Goal: Transaction & Acquisition: Subscribe to service/newsletter

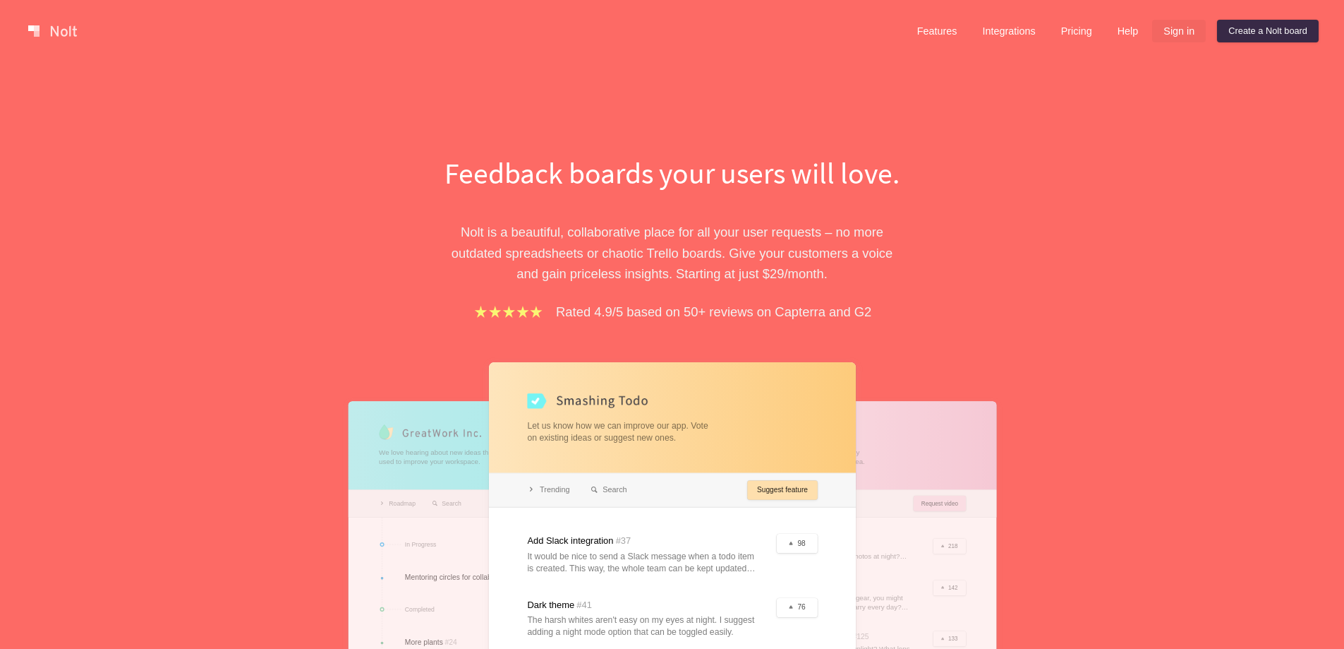
click at [1183, 32] on link "Sign in" at bounding box center [1179, 31] width 54 height 23
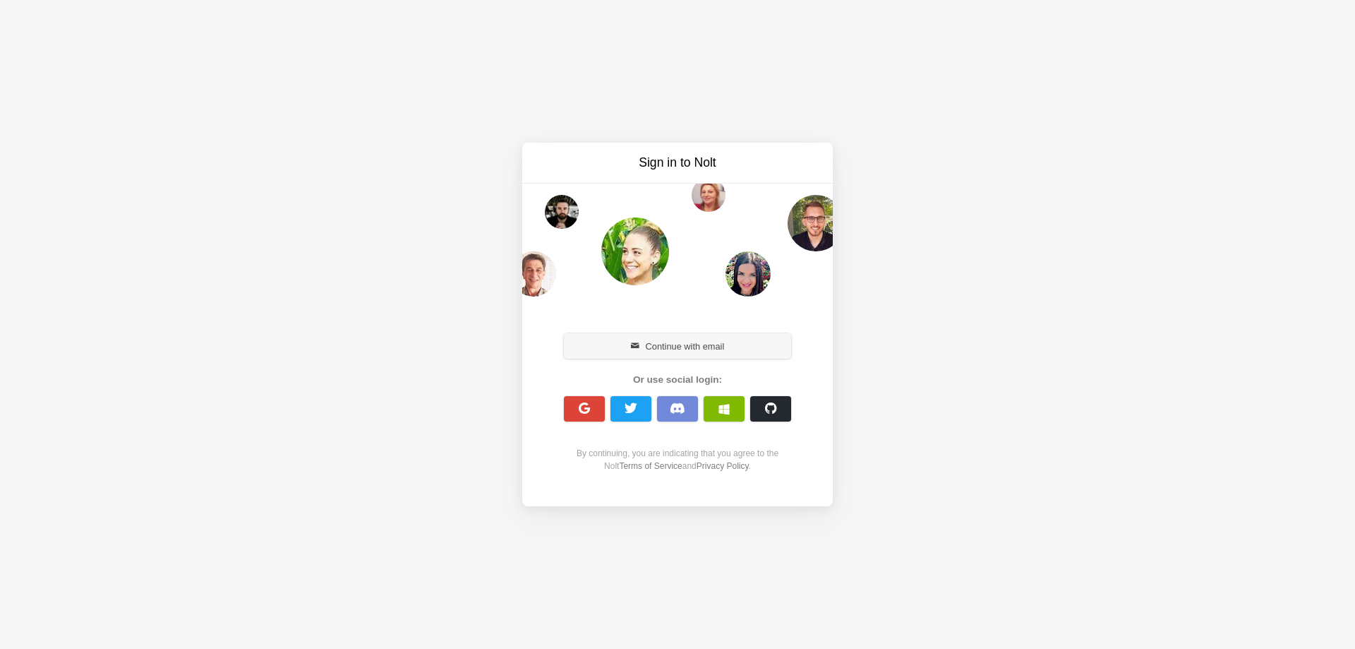
drag, startPoint x: 635, startPoint y: 340, endPoint x: 631, endPoint y: 356, distance: 16.1
click at [634, 342] on button "Continue with email" at bounding box center [677, 345] width 227 height 25
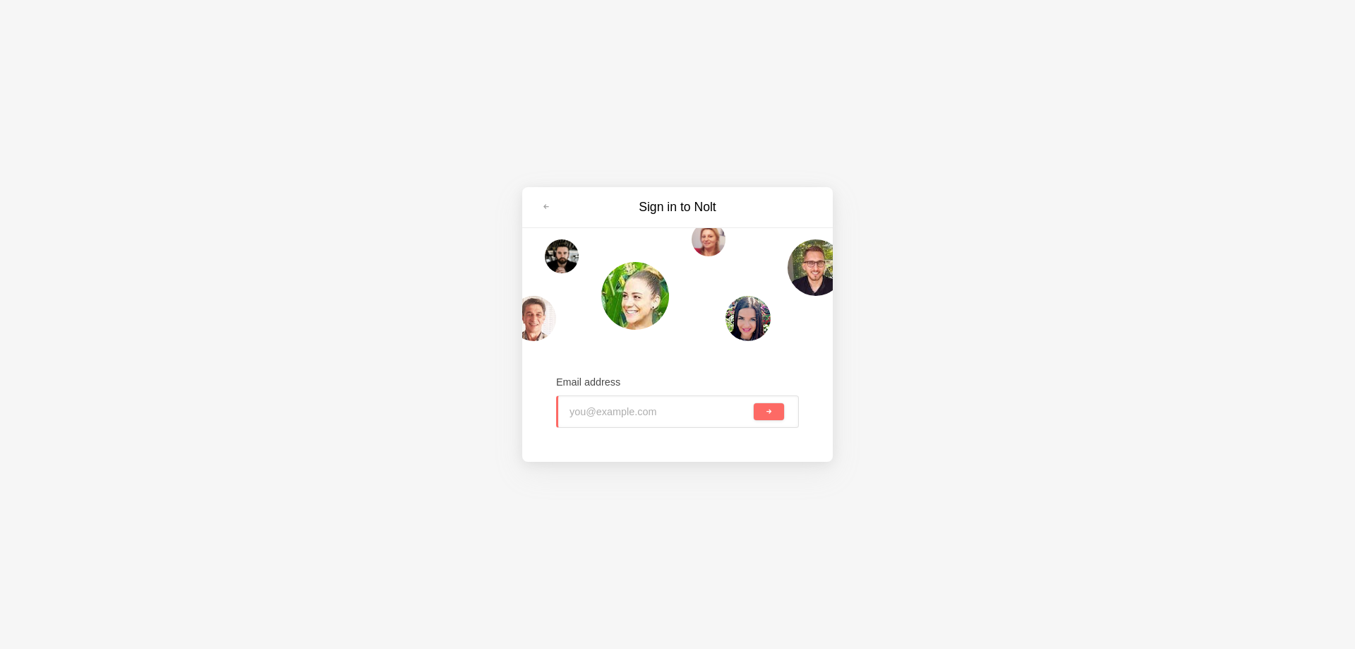
click at [642, 406] on input "email" at bounding box center [660, 411] width 181 height 31
click at [654, 410] on input "email" at bounding box center [660, 411] width 181 height 31
paste input "carebridge@powerscrews.com"
drag, startPoint x: 745, startPoint y: 399, endPoint x: 764, endPoint y: 403, distance: 20.2
click at [749, 400] on input "carebridge@powerscrews.com" at bounding box center [660, 411] width 181 height 31
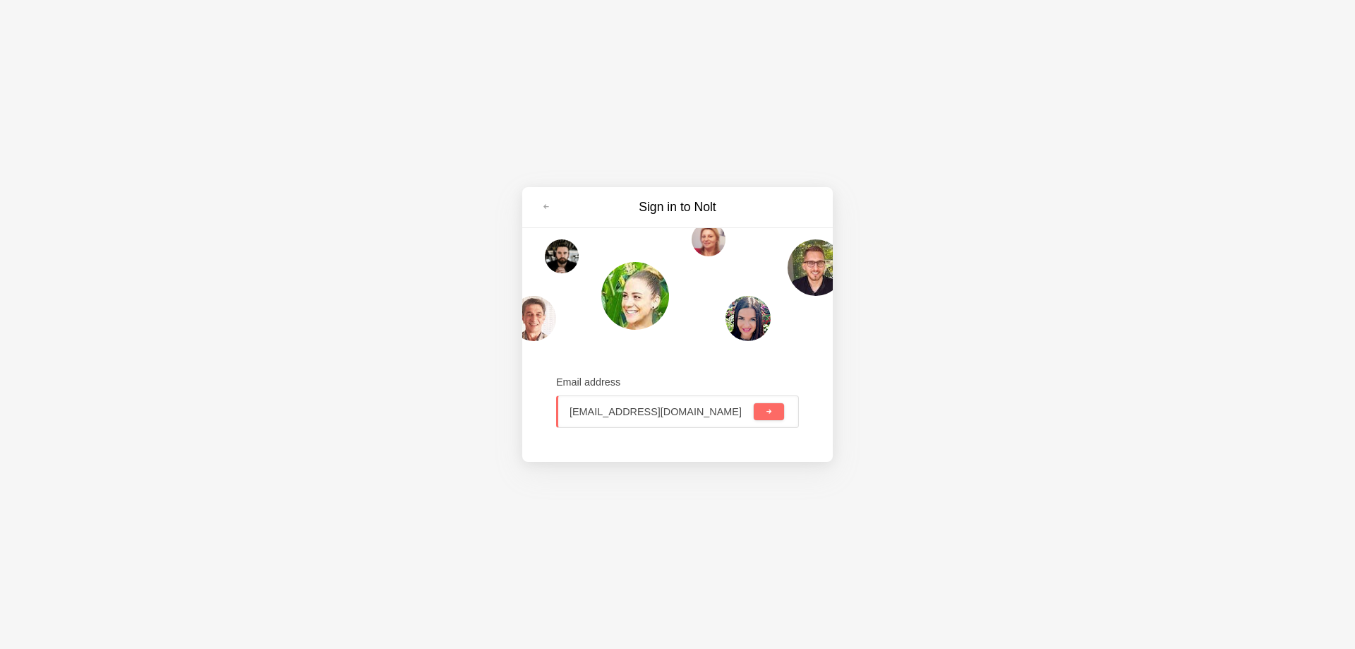
drag, startPoint x: 764, startPoint y: 403, endPoint x: 726, endPoint y: 423, distance: 42.9
click at [766, 404] on button "submit" at bounding box center [769, 411] width 30 height 17
type input "carebridge@powerscrews.com"
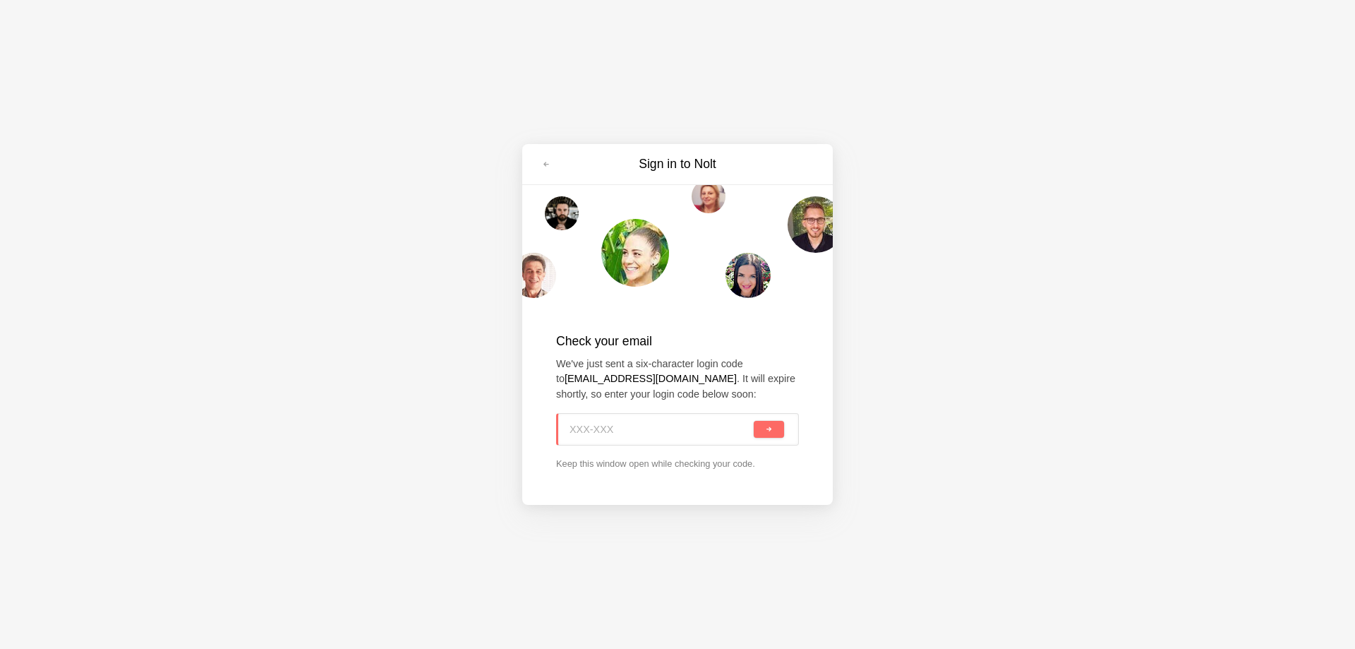
drag, startPoint x: 592, startPoint y: 430, endPoint x: 392, endPoint y: 321, distance: 228.3
click at [591, 430] on input at bounding box center [660, 429] width 181 height 31
paste input "UAD-5N8"
click at [764, 434] on button "submit" at bounding box center [769, 429] width 30 height 17
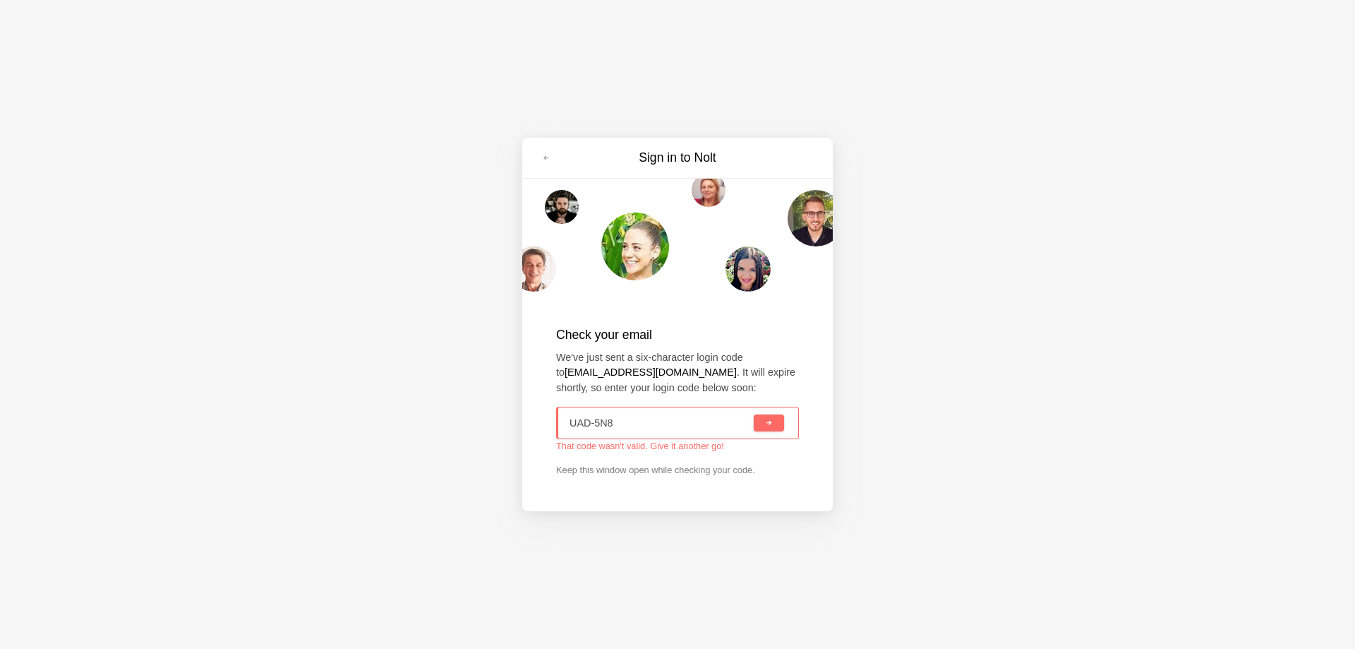
type input "UAD-5N8"
click at [657, 471] on p "Keep this window open while checking your code." at bounding box center [677, 469] width 243 height 13
click at [764, 419] on button "submit" at bounding box center [769, 422] width 30 height 17
click at [647, 366] on strong "carebridge@powerscrews.com" at bounding box center [651, 371] width 172 height 11
click at [540, 154] on link at bounding box center [546, 158] width 25 height 23
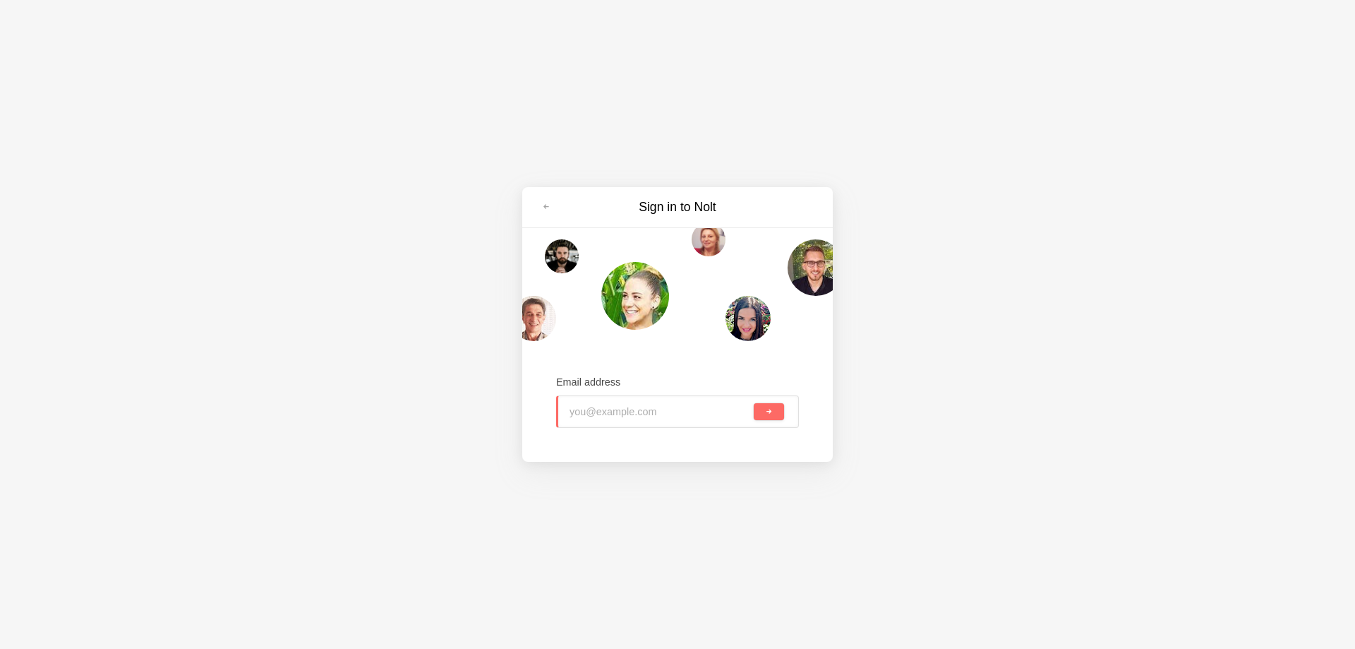
click at [642, 421] on input "email" at bounding box center [660, 411] width 181 height 31
paste input "carebridge@powerscrews.com"
type input "carebridge@powerscrews.com"
drag, startPoint x: 766, startPoint y: 409, endPoint x: 389, endPoint y: 220, distance: 422.3
click at [765, 409] on span "submit" at bounding box center [769, 412] width 8 height 8
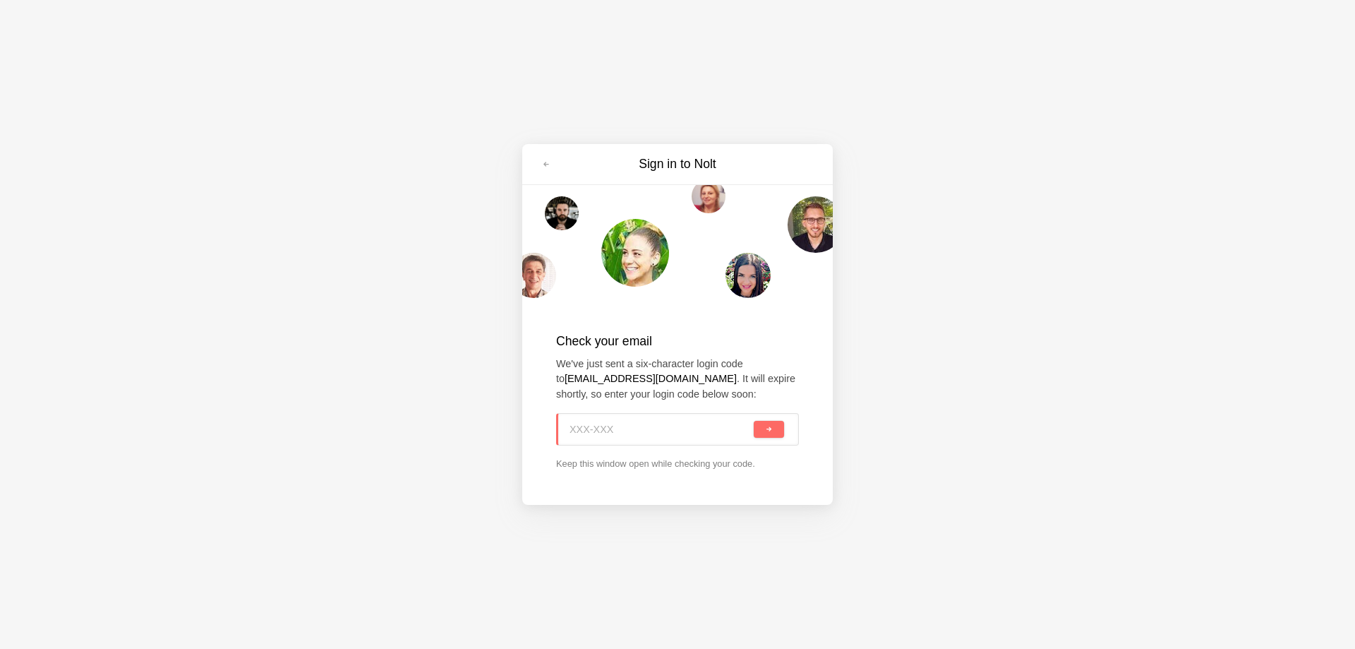
paste input "86N-JPM"
type input "86N-JPM"
click at [783, 433] on button "submit" at bounding box center [769, 429] width 30 height 17
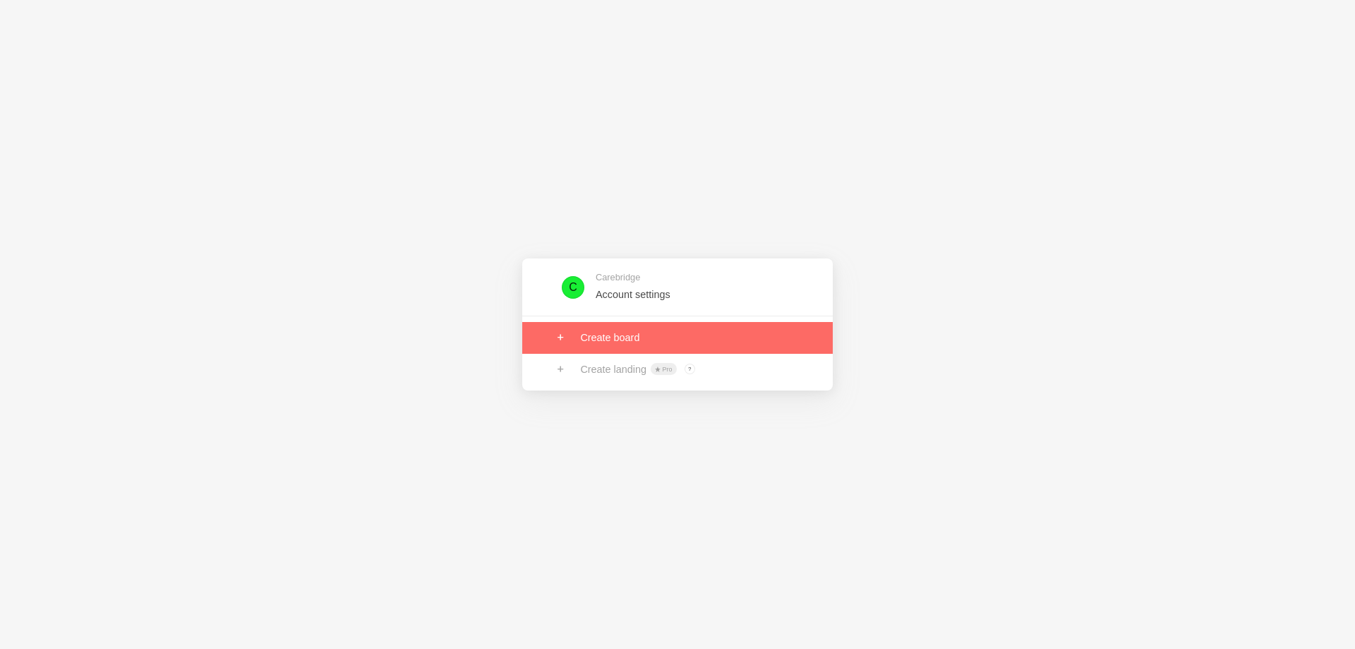
click at [637, 335] on link at bounding box center [677, 337] width 311 height 31
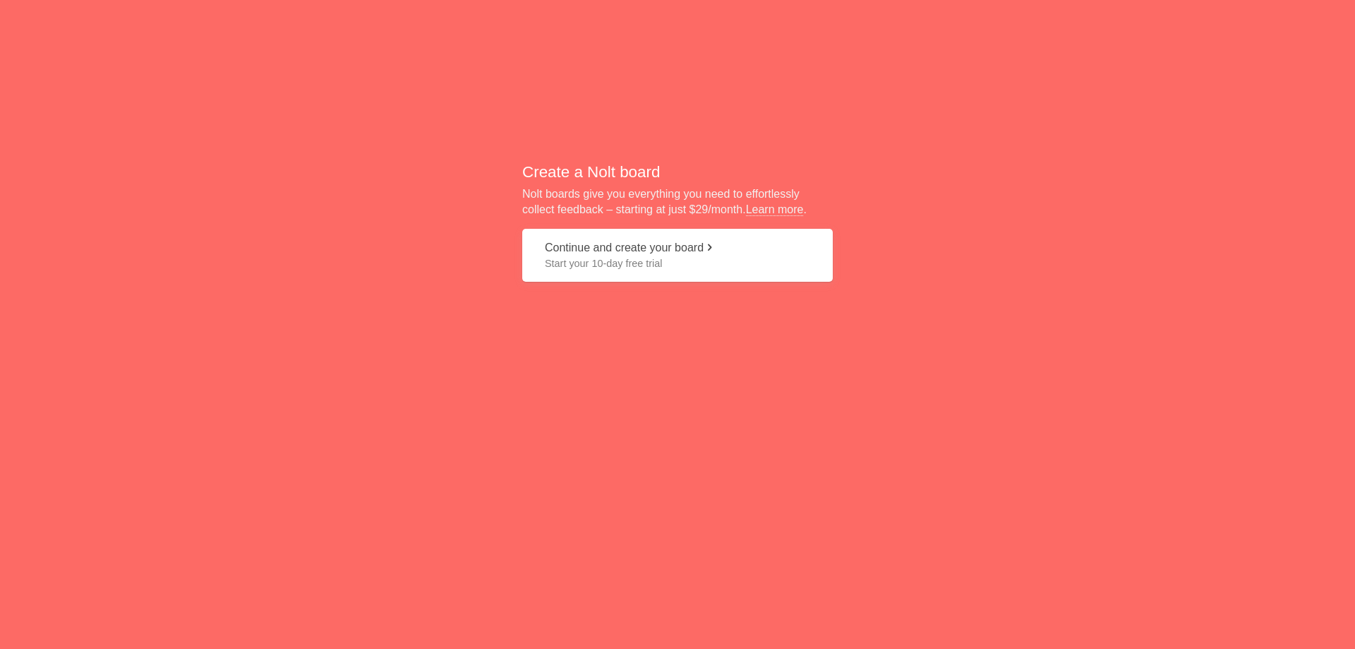
click at [695, 258] on span "Start your 10-day free trial" at bounding box center [677, 263] width 265 height 14
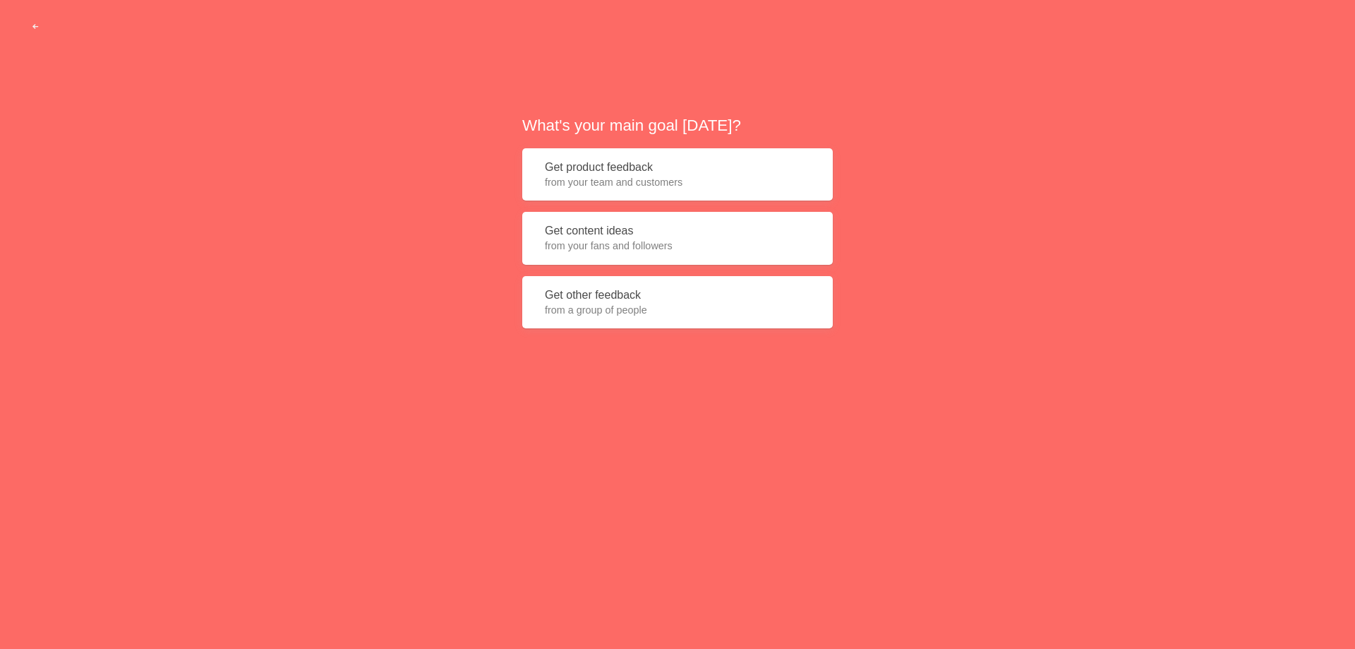
click at [649, 240] on span "from your fans and followers" at bounding box center [677, 246] width 265 height 14
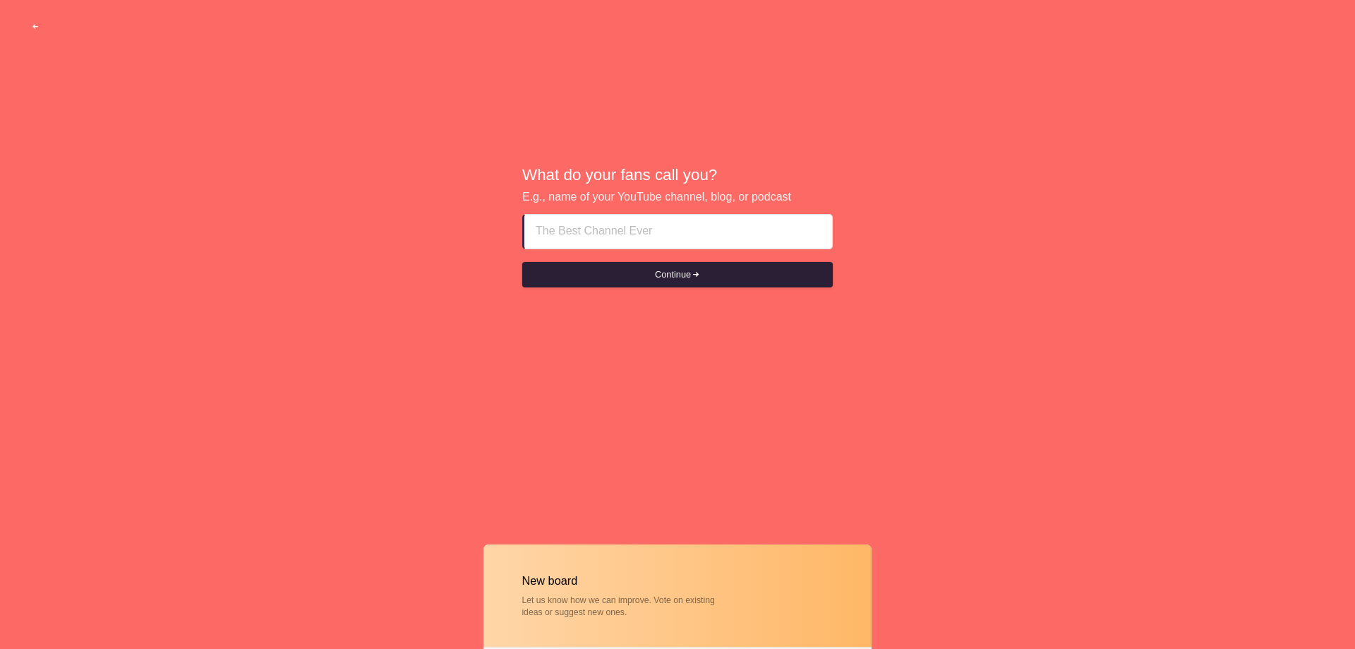
drag, startPoint x: 625, startPoint y: 240, endPoint x: 554, endPoint y: 282, distance: 82.9
click at [625, 238] on input at bounding box center [678, 232] width 285 height 34
paste input "One Clinic Meet All Your Medical, Dental, and Allied Health Needs"
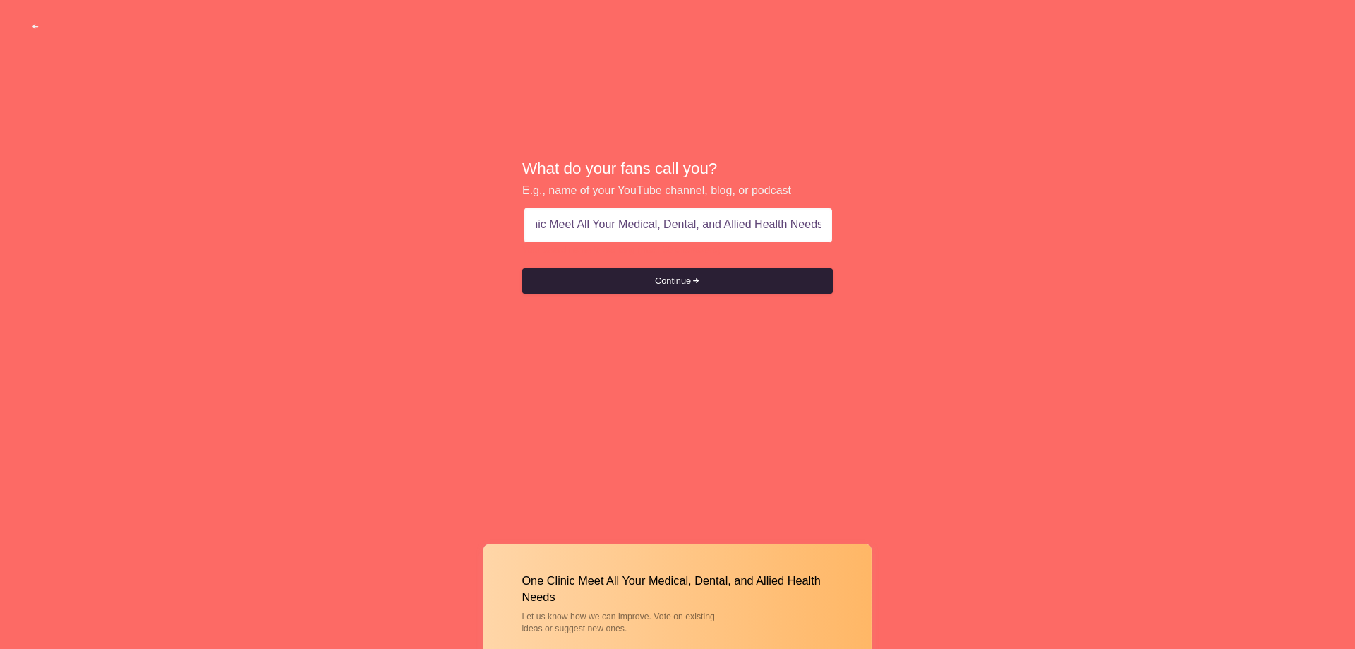
click at [681, 269] on button "Continue" at bounding box center [677, 280] width 311 height 25
type input "One Clinic Meet All Your Medical, Dental, and Allied Health Needs"
click at [644, 295] on div "What do your fans call you? E.g., name of your YouTube channel, blog, or podcas…" at bounding box center [677, 226] width 311 height 139
click at [651, 279] on button "Continue" at bounding box center [677, 280] width 311 height 25
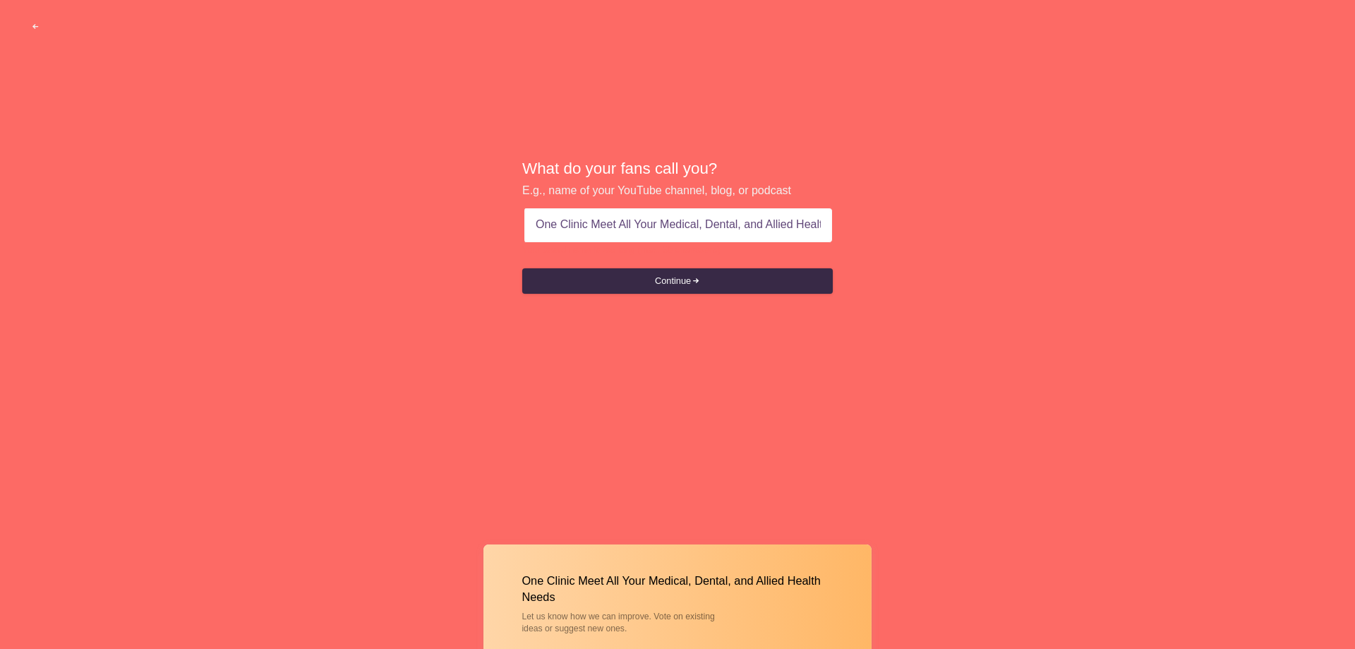
click at [607, 225] on input "One Clinic Meet All Your Medical, Dental, and Allied Health Needs" at bounding box center [678, 225] width 285 height 34
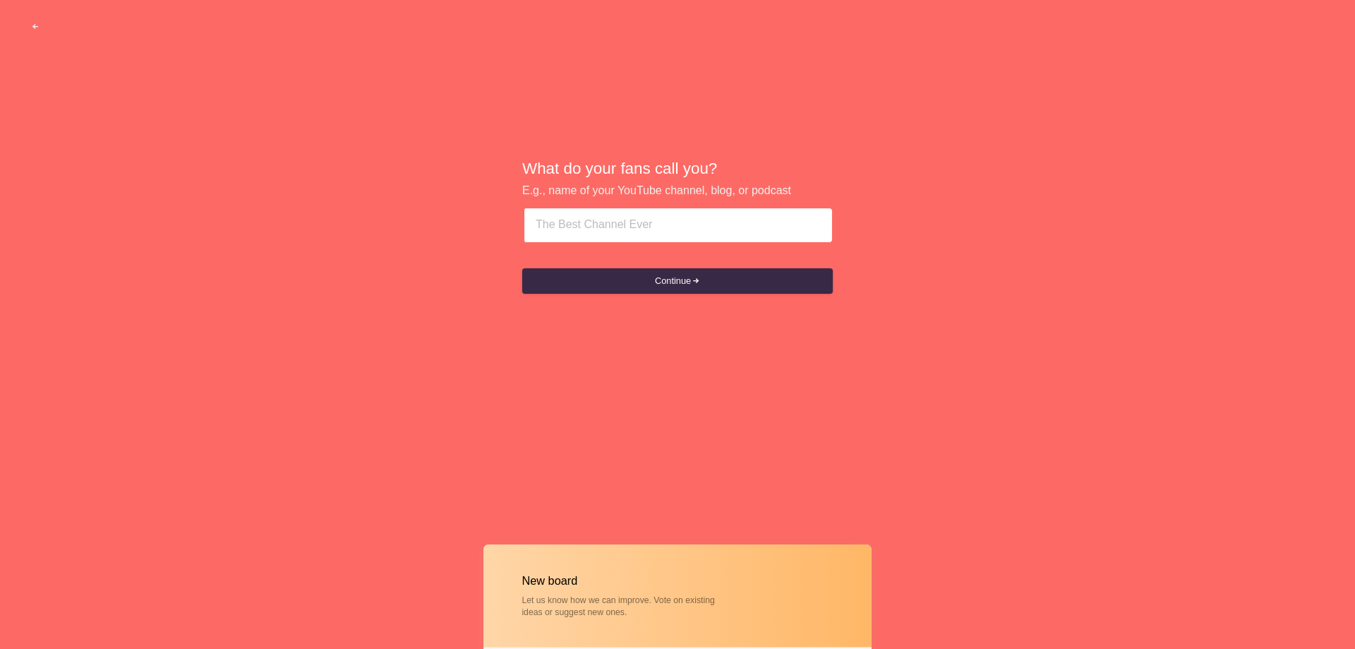
paste input "Clinic That Covers All Health Needs"
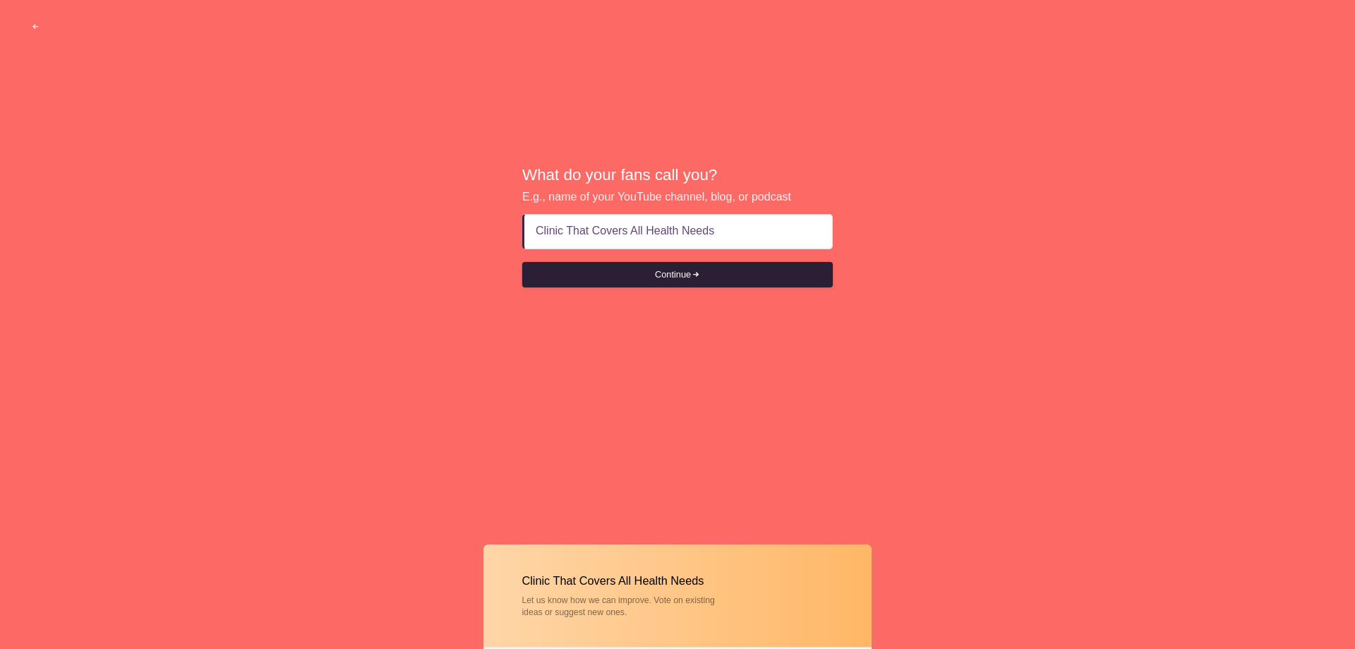
click at [685, 277] on button "Continue" at bounding box center [677, 274] width 311 height 25
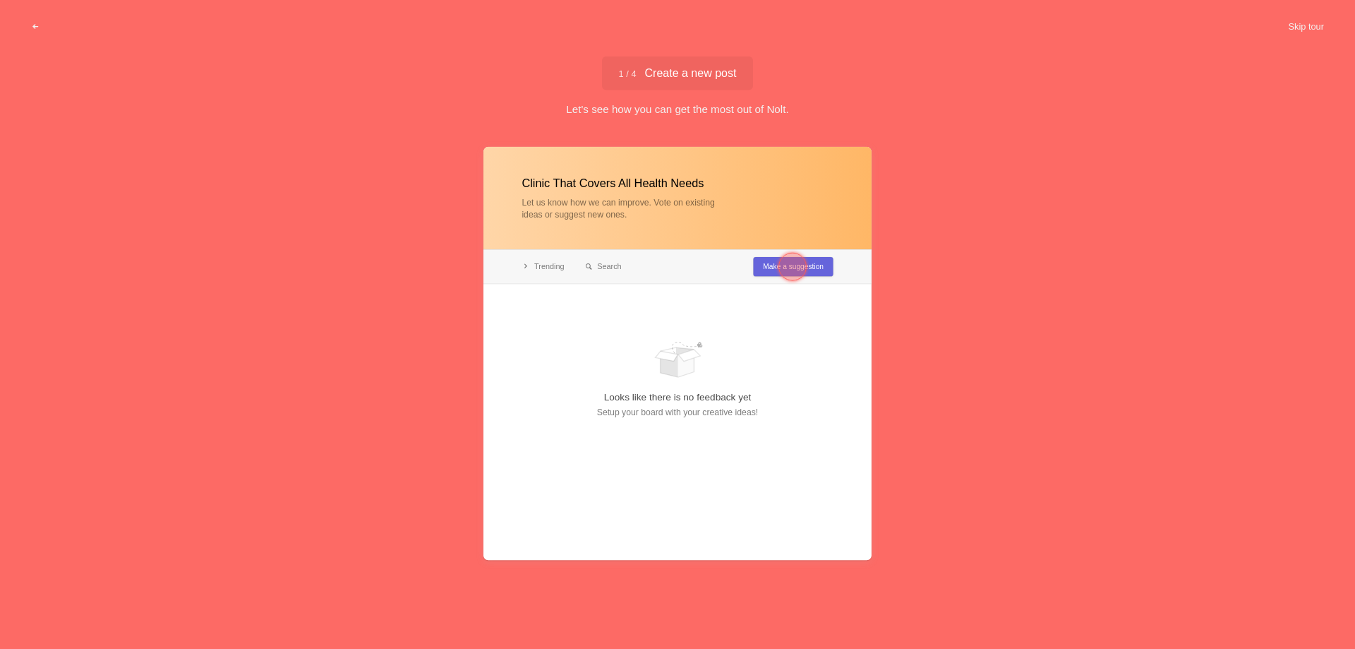
type input "Clinic That Covers All Health Needs"
click at [802, 266] on div at bounding box center [792, 267] width 28 height 28
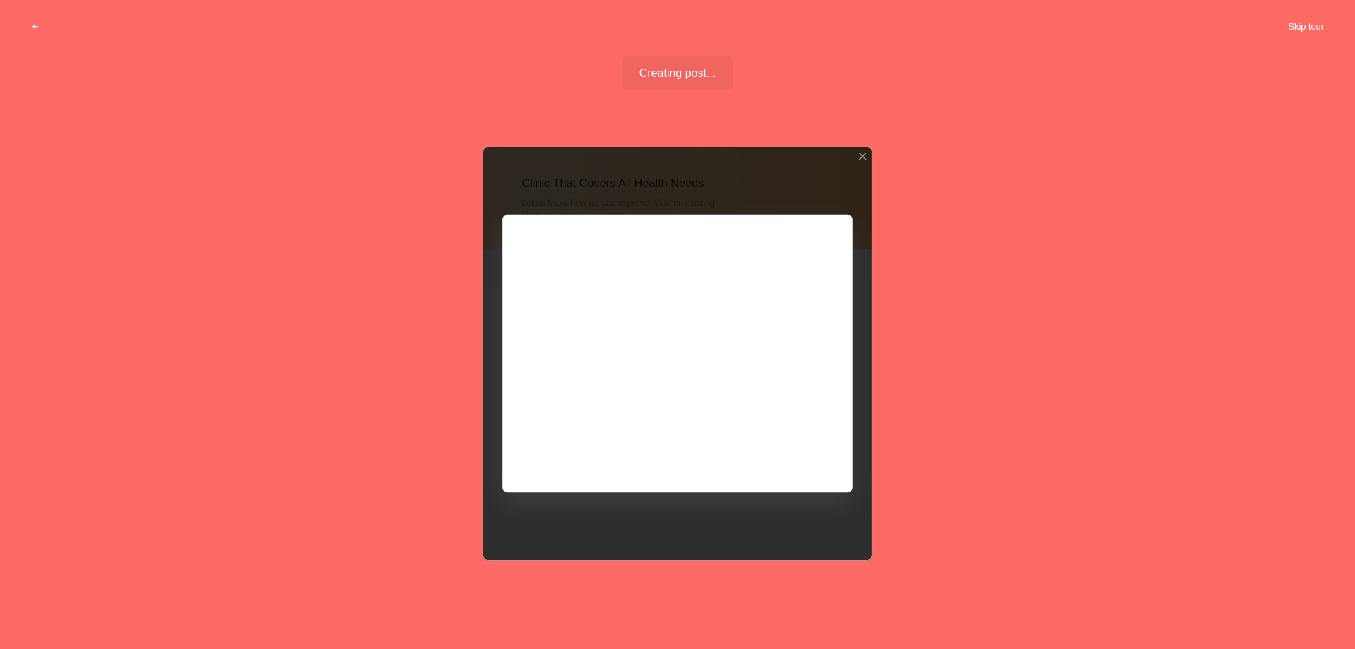
click at [1322, 23] on button "Skip tour" at bounding box center [1306, 26] width 70 height 25
